Goal: Transaction & Acquisition: Purchase product/service

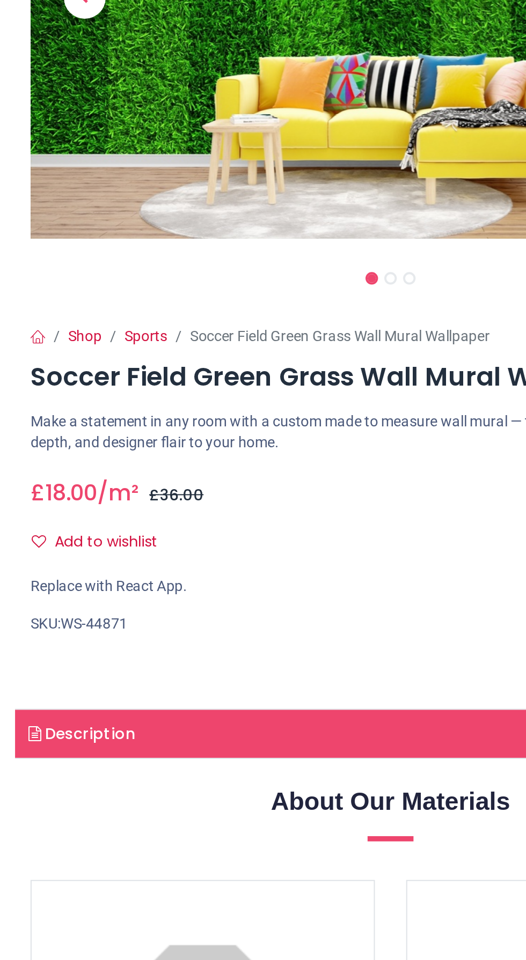
scroll to position [3, 0]
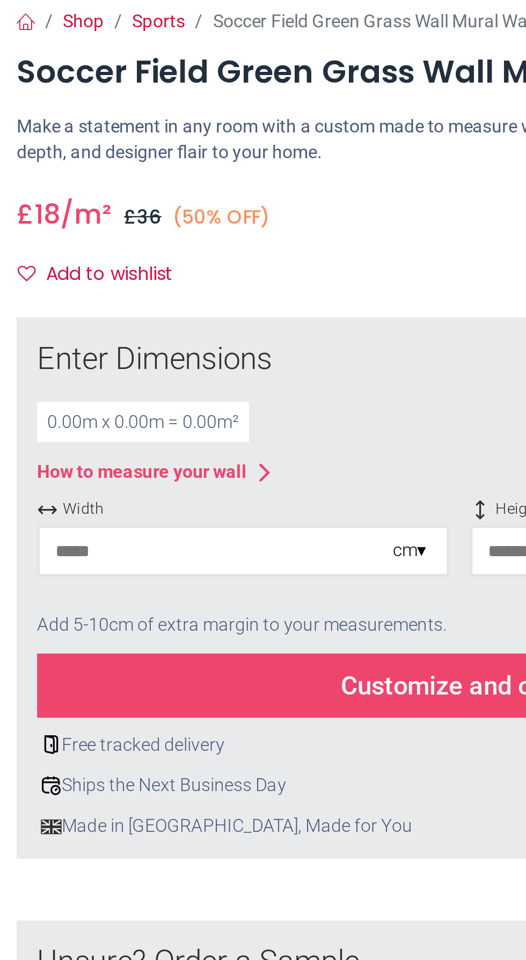
scroll to position [135, 0]
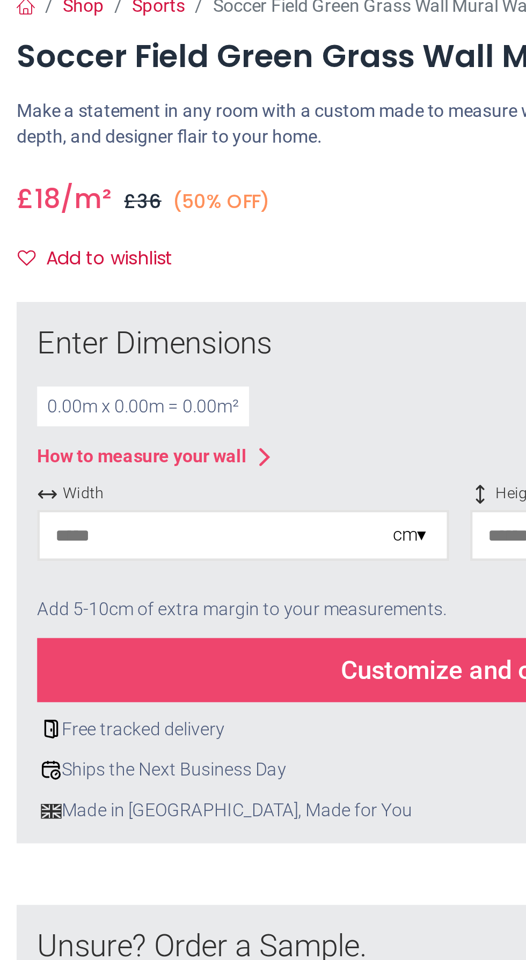
click at [162, 434] on input "number" at bounding box center [160, 432] width 147 height 19
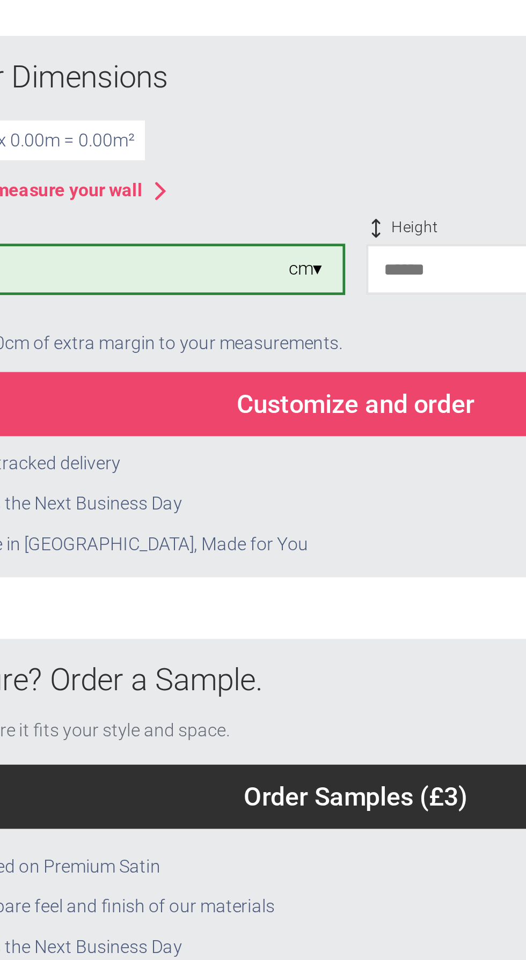
type input "***"
click at [314, 434] on input "number" at bounding box center [341, 432] width 147 height 19
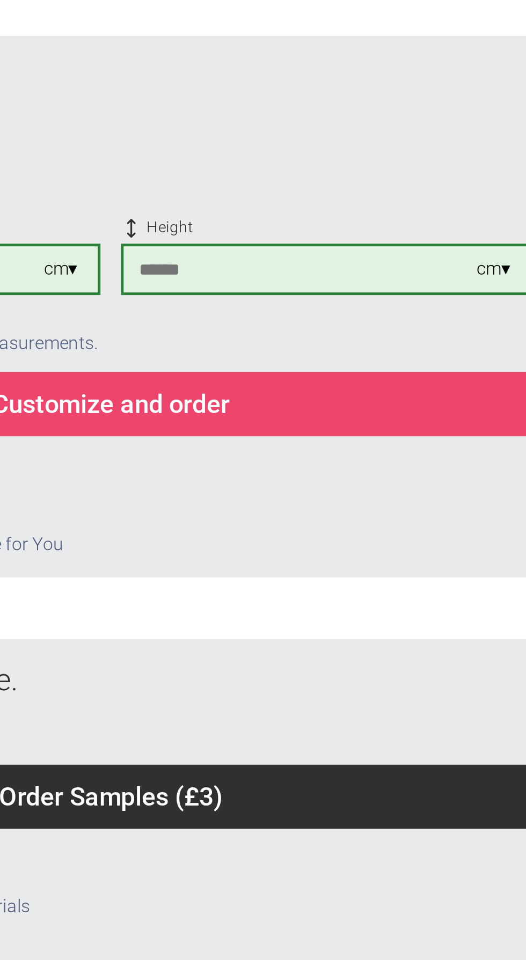
type input "****"
click at [0, 0] on span "You've got 10% OFF" at bounding box center [0, 0] width 0 height 0
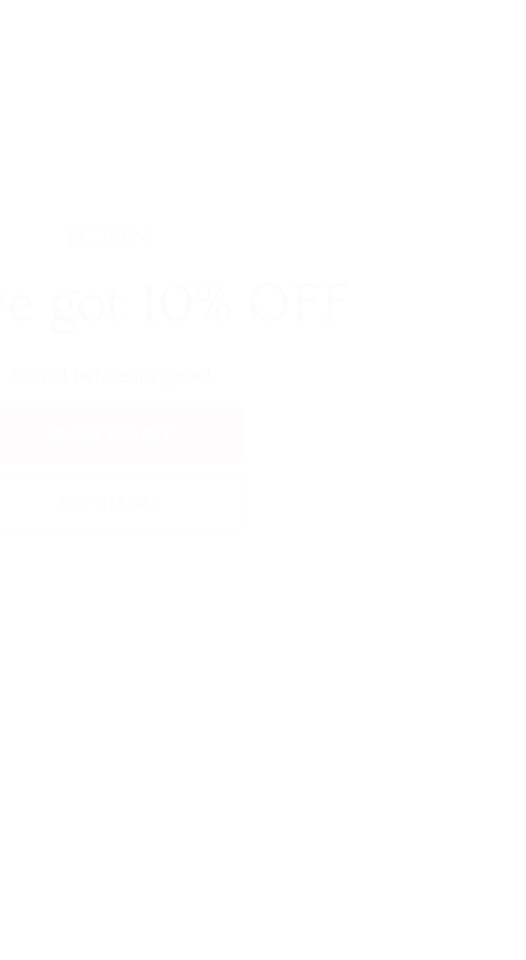
scroll to position [0, 0]
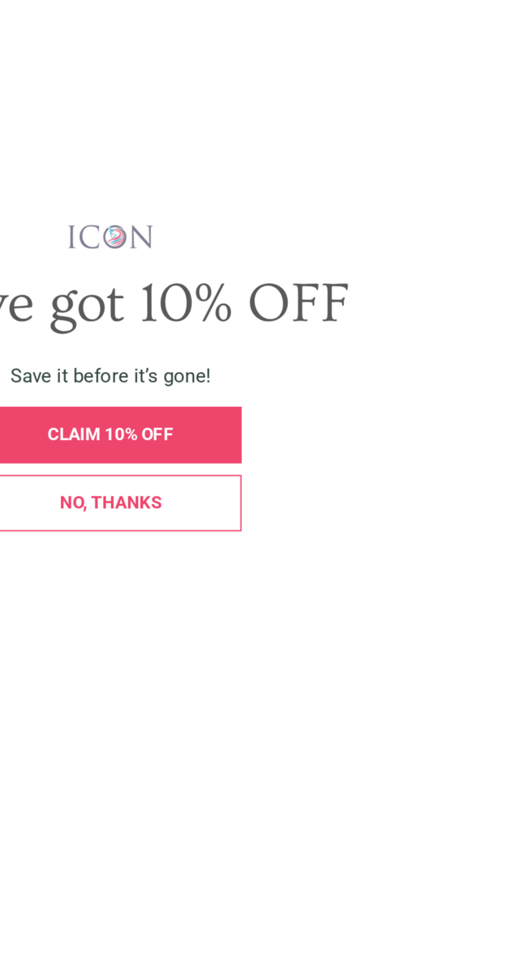
click at [295, 534] on div "No, thanks" at bounding box center [263, 530] width 98 height 8
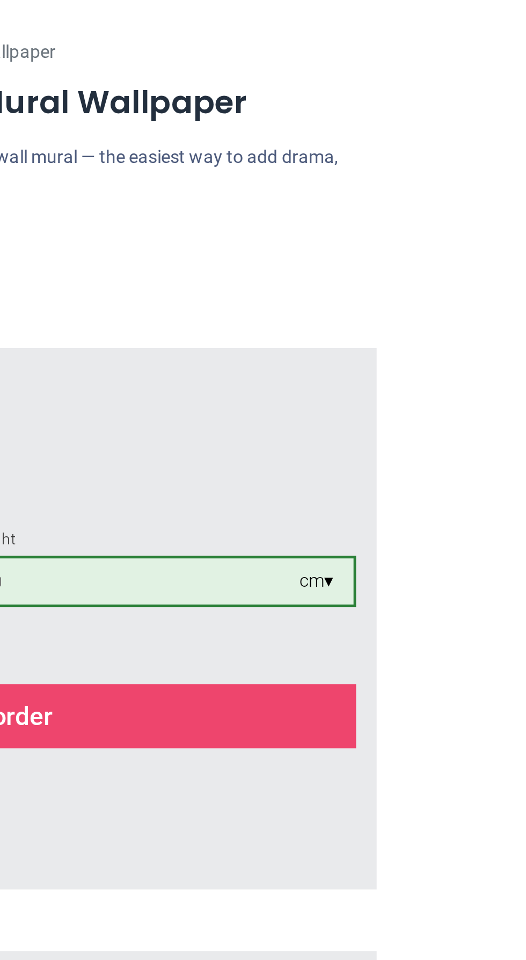
scroll to position [4, 0]
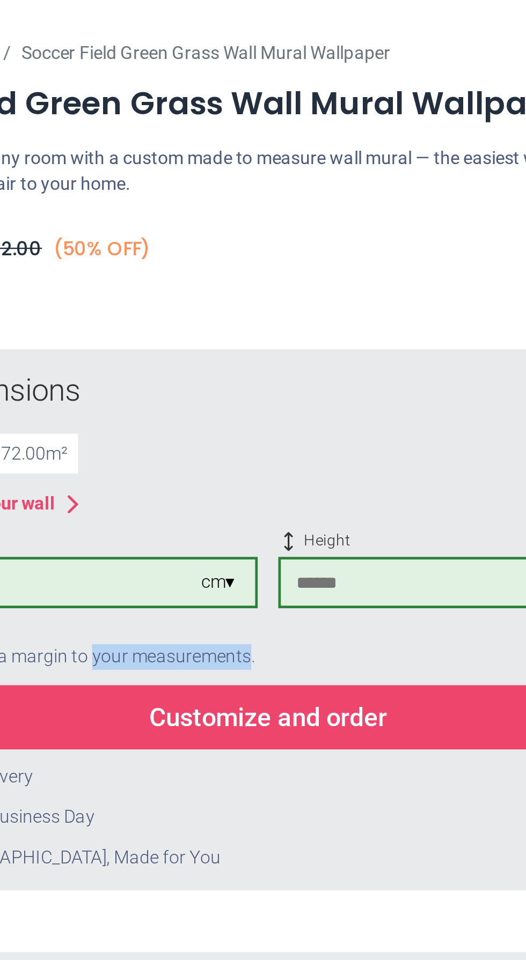
click at [349, 525] on div "How to measure your wall" at bounding box center [262, 530] width 353 height 13
